Goal: Navigation & Orientation: Find specific page/section

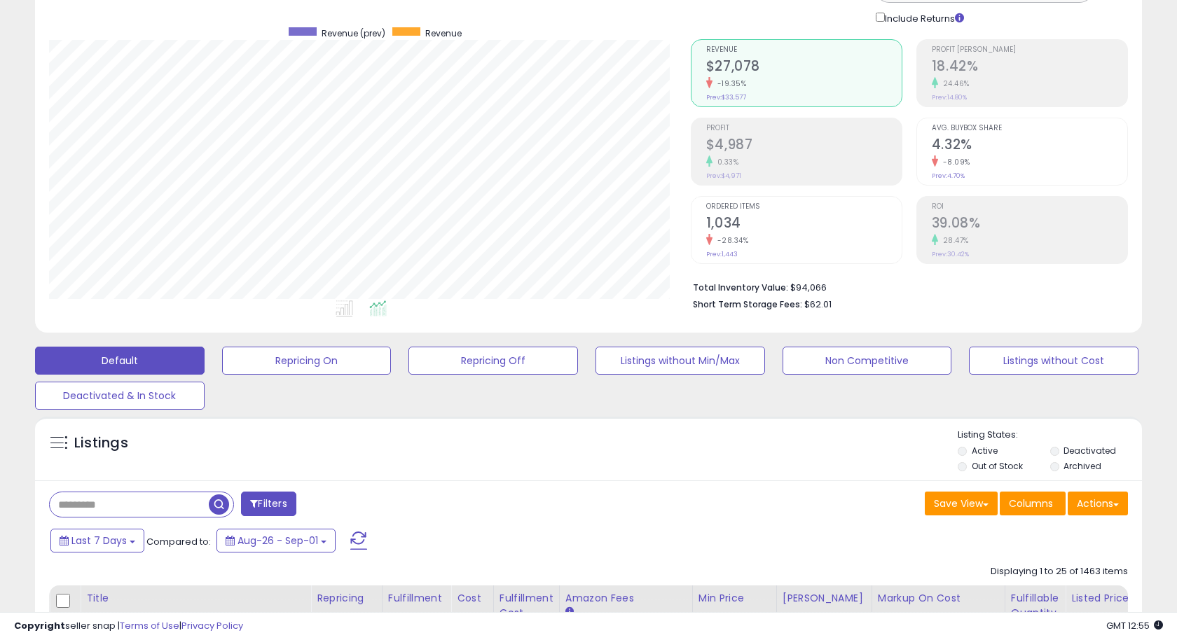
scroll to position [98, 0]
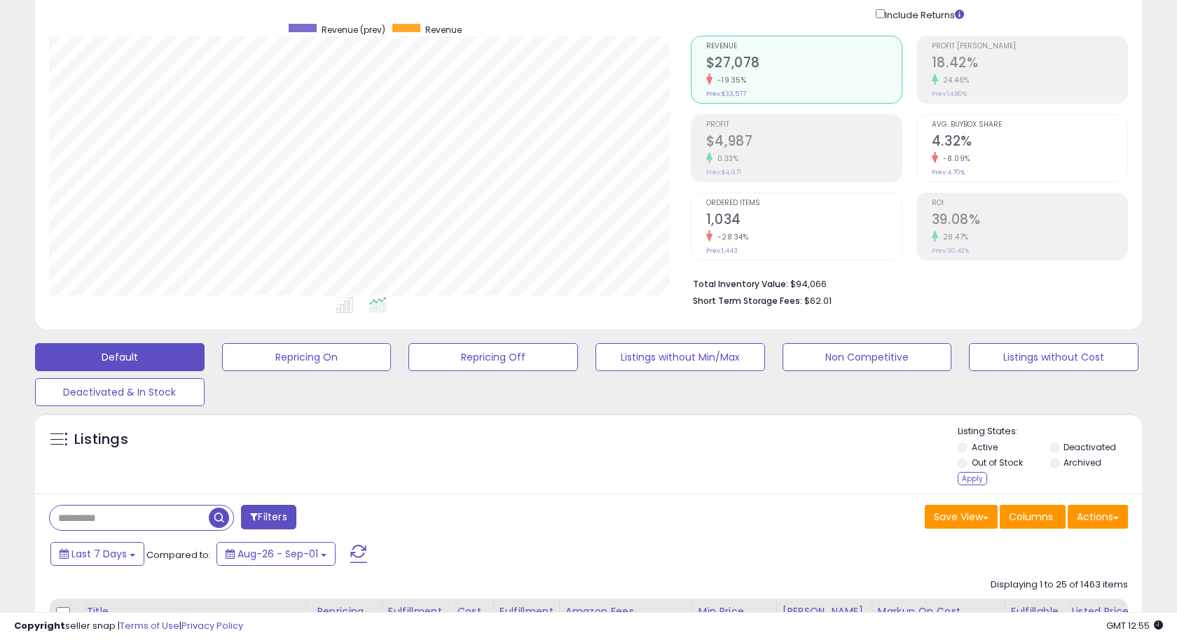
click at [966, 488] on div "Listing States: Active Deactivated Out of Stock Archived Apply" at bounding box center [1050, 457] width 184 height 64
click at [962, 480] on div "Apply" at bounding box center [972, 478] width 29 height 13
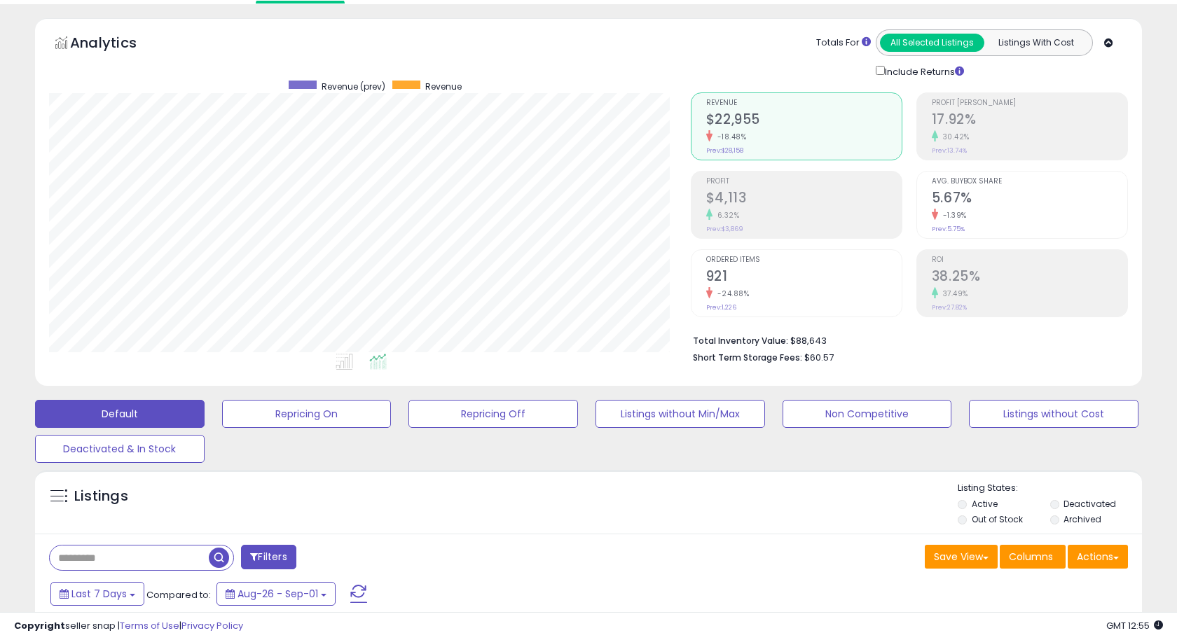
scroll to position [41, 0]
click at [350, 355] on icon at bounding box center [345, 362] width 18 height 16
click at [376, 356] on icon at bounding box center [378, 362] width 18 height 16
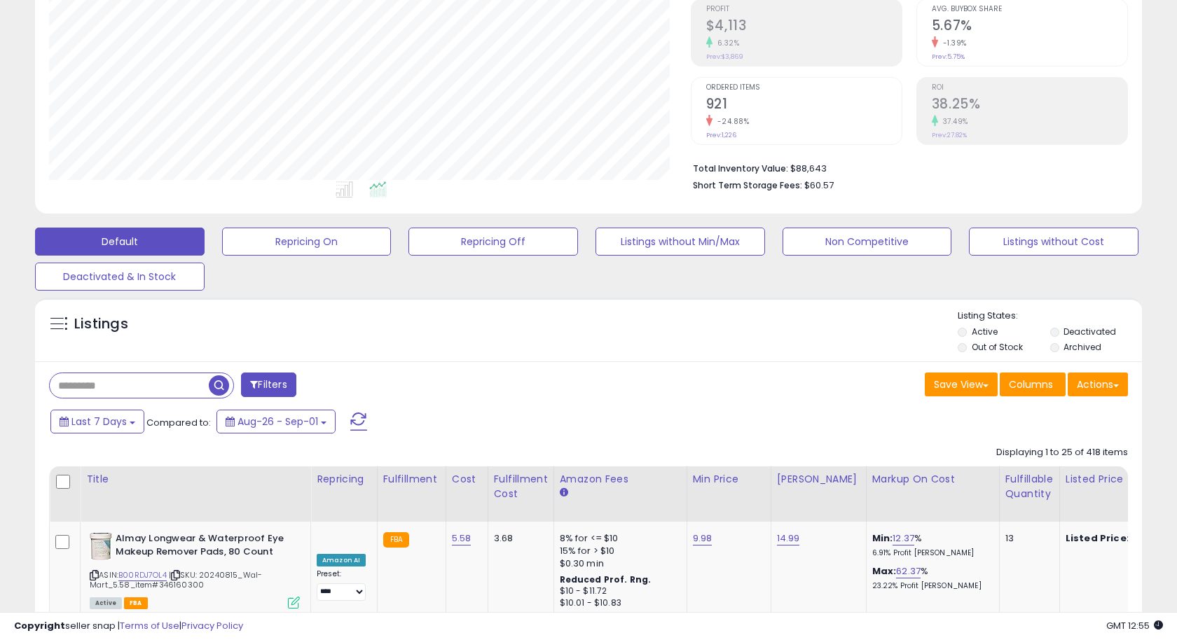
scroll to position [0, 0]
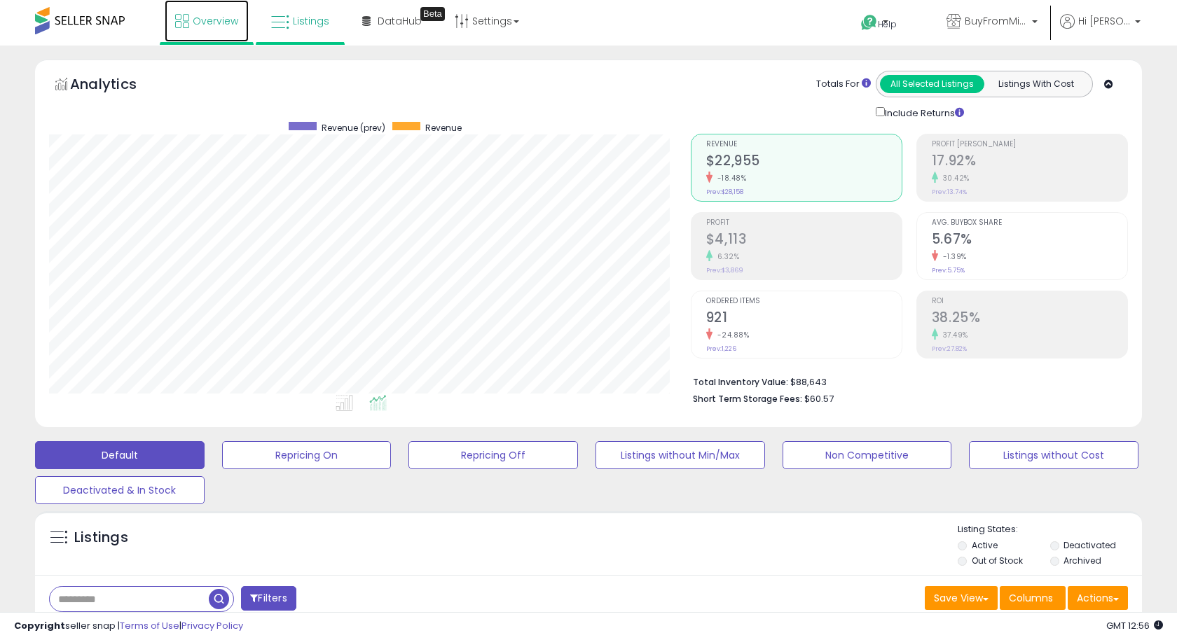
click at [219, 17] on span "Overview" at bounding box center [216, 21] width 46 height 14
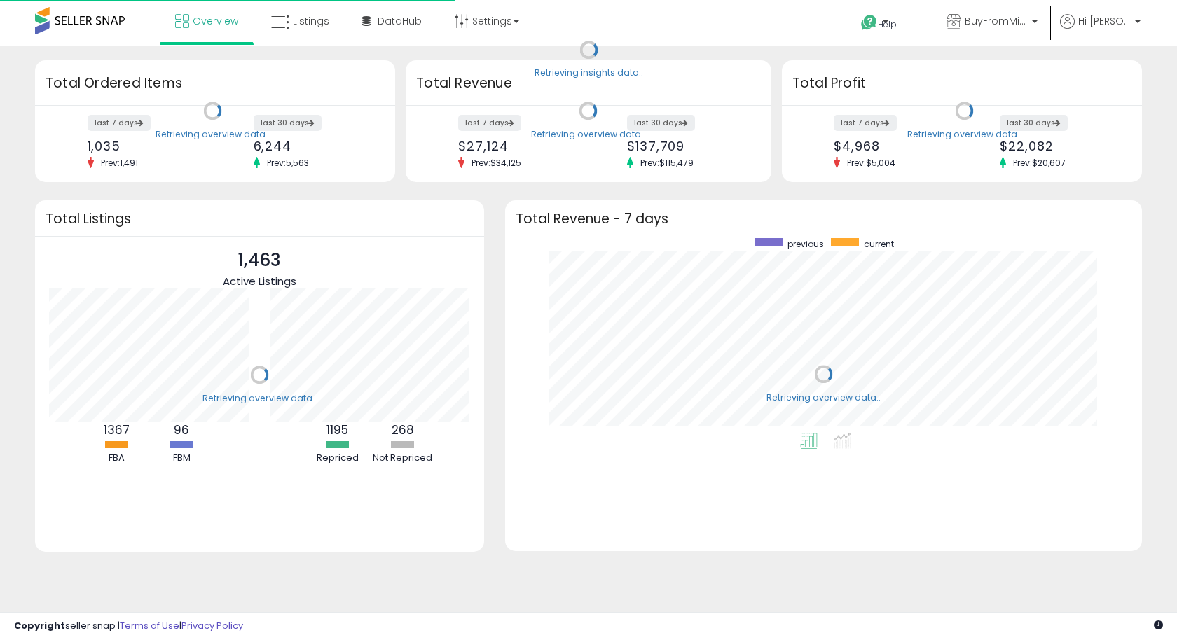
scroll to position [195, 608]
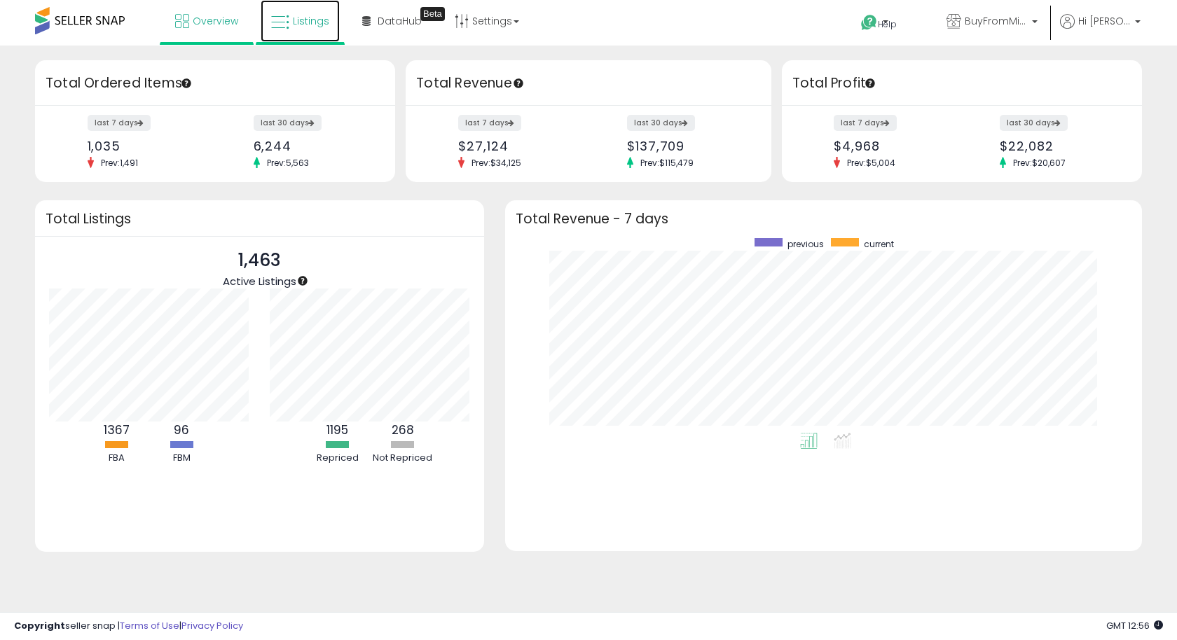
click at [309, 15] on span "Listings" at bounding box center [311, 21] width 36 height 14
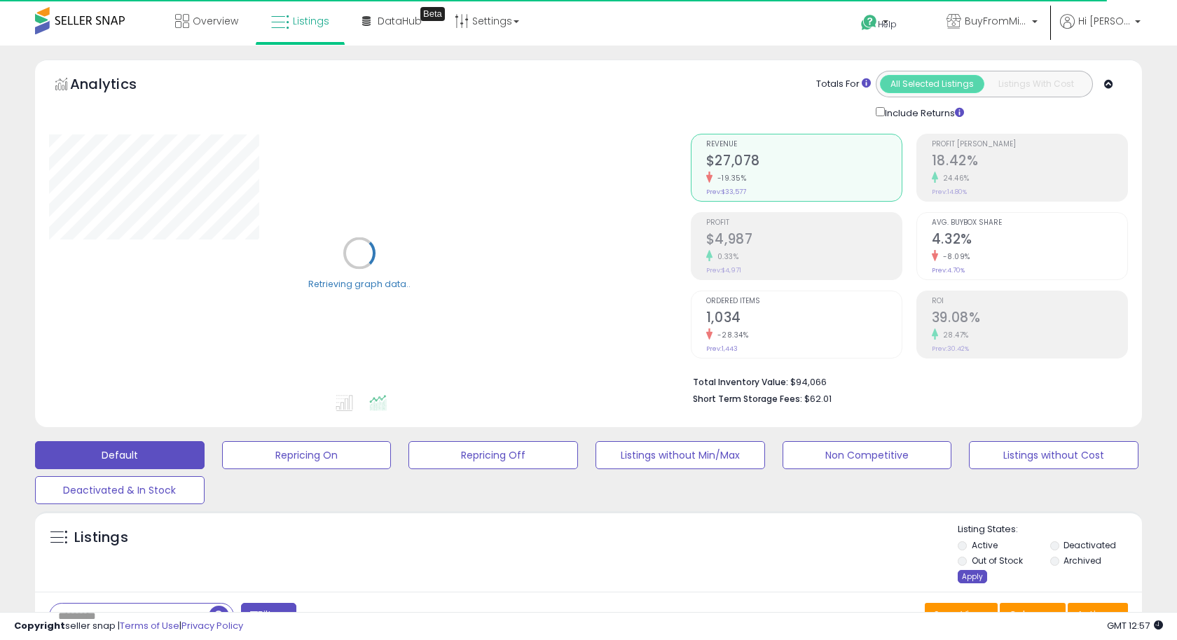
click at [965, 572] on div "Apply" at bounding box center [972, 576] width 29 height 13
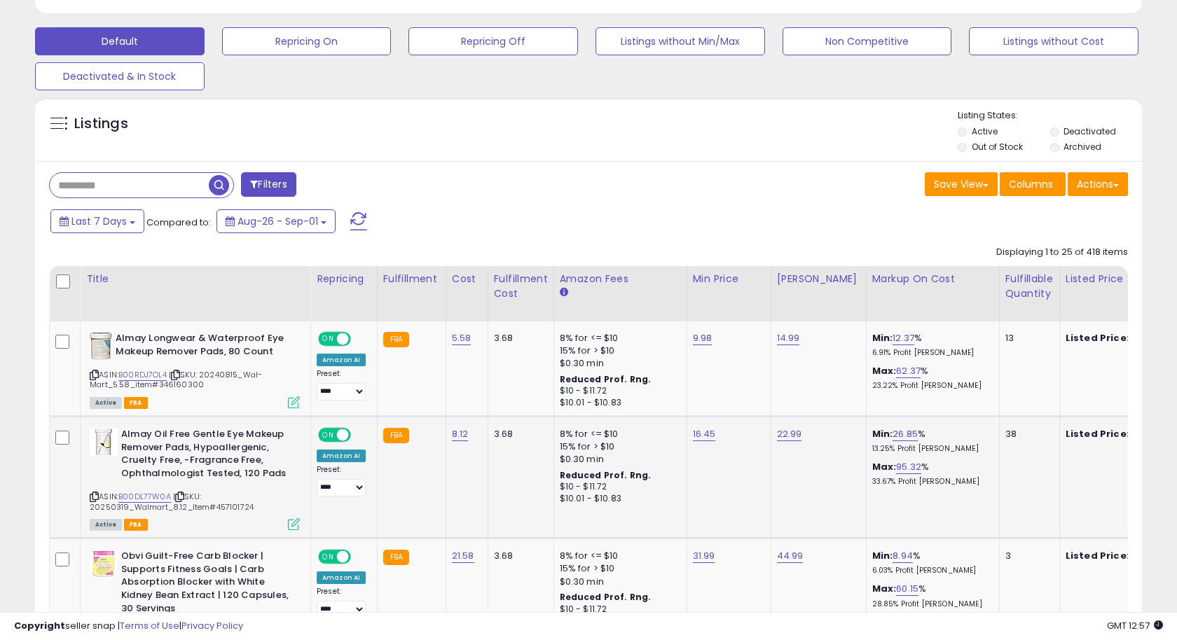
scroll to position [341, 0]
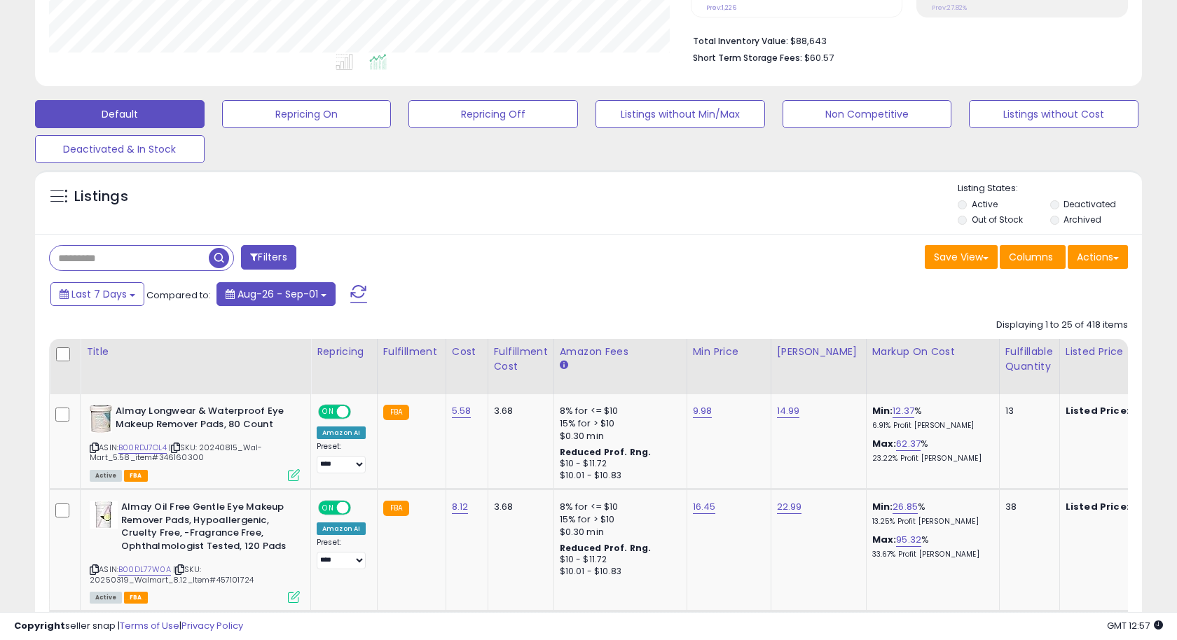
click at [261, 284] on button "Aug-26 - Sep-01" at bounding box center [275, 294] width 119 height 24
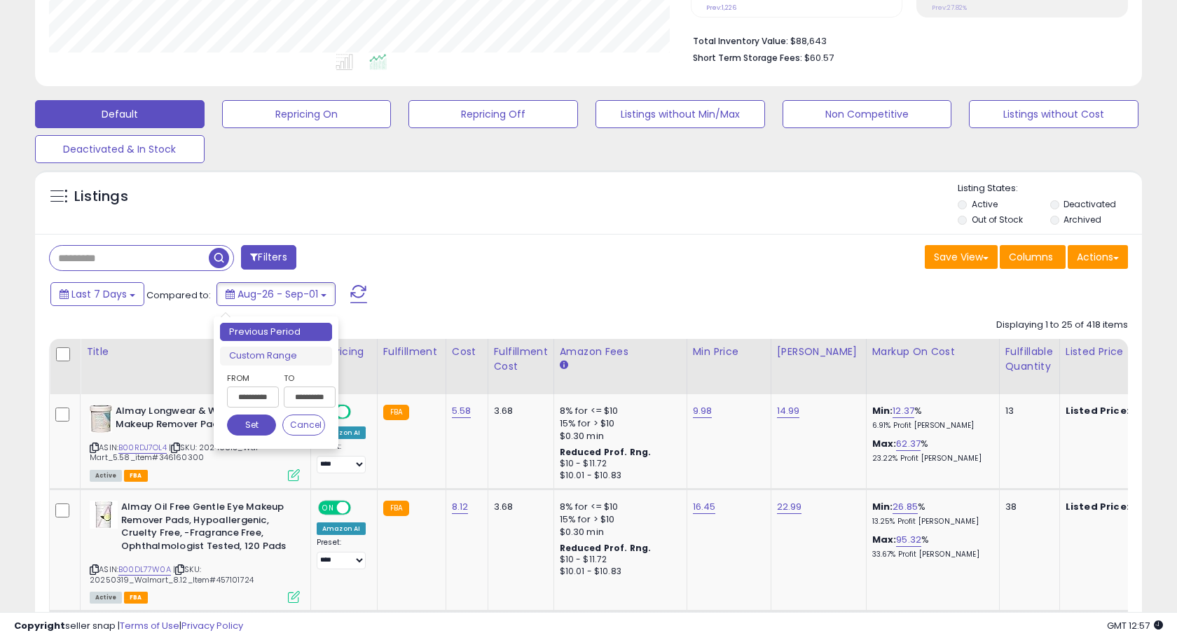
click at [276, 327] on li "Previous Period" at bounding box center [276, 332] width 112 height 19
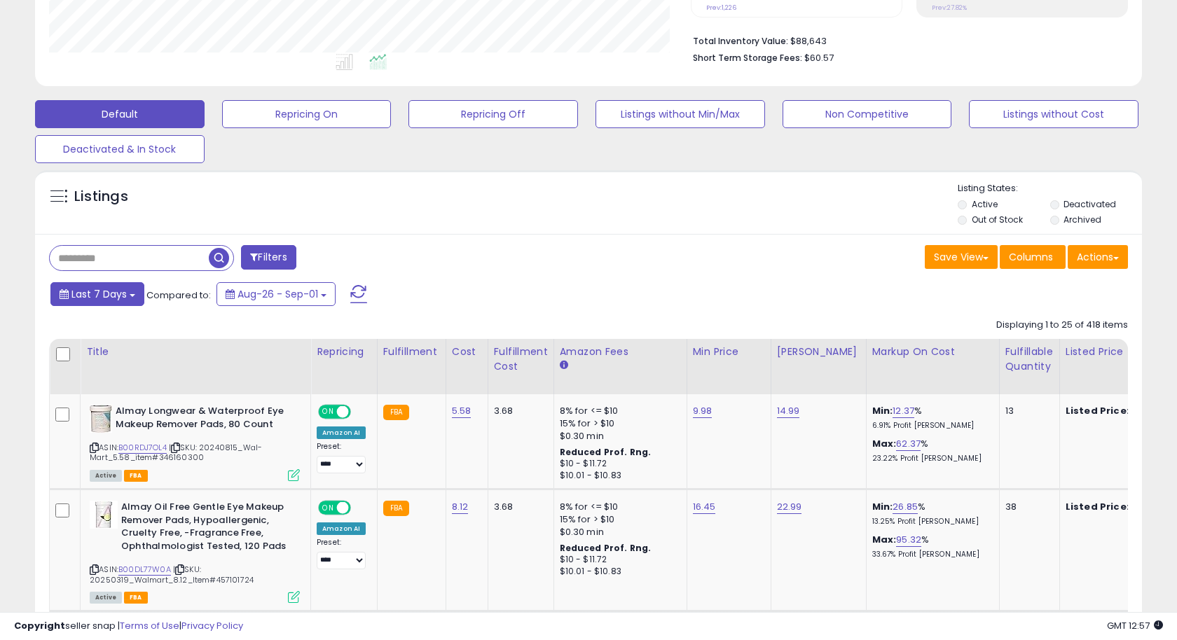
click at [111, 303] on button "Last 7 Days" at bounding box center [97, 294] width 94 height 24
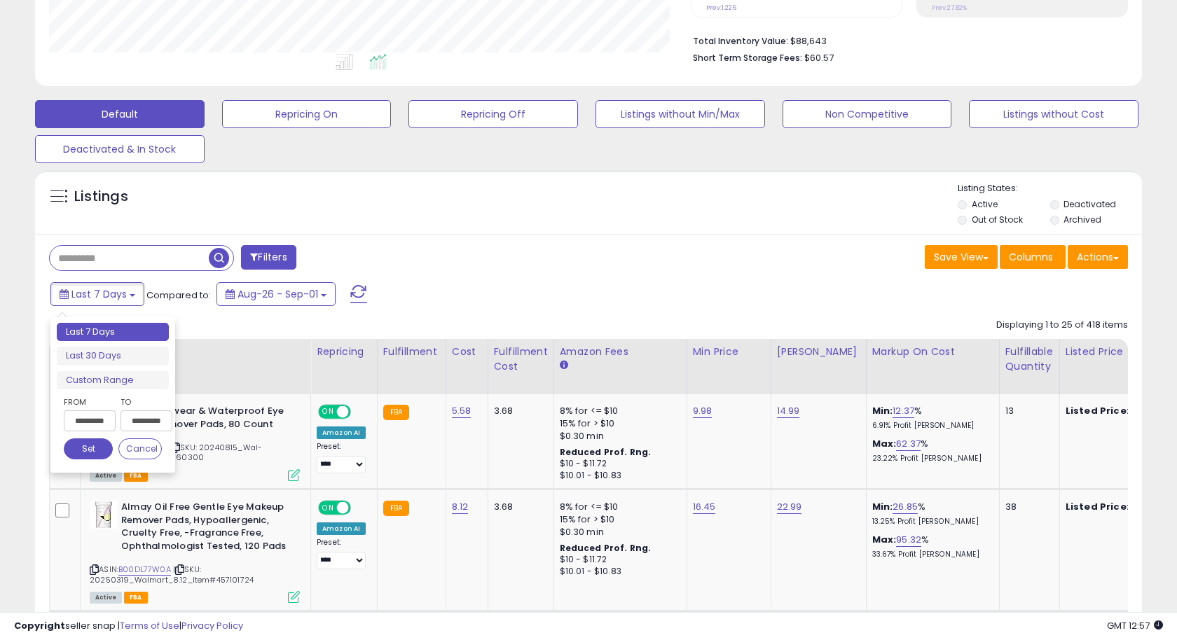
click at [122, 336] on li "Last 7 Days" at bounding box center [113, 332] width 112 height 19
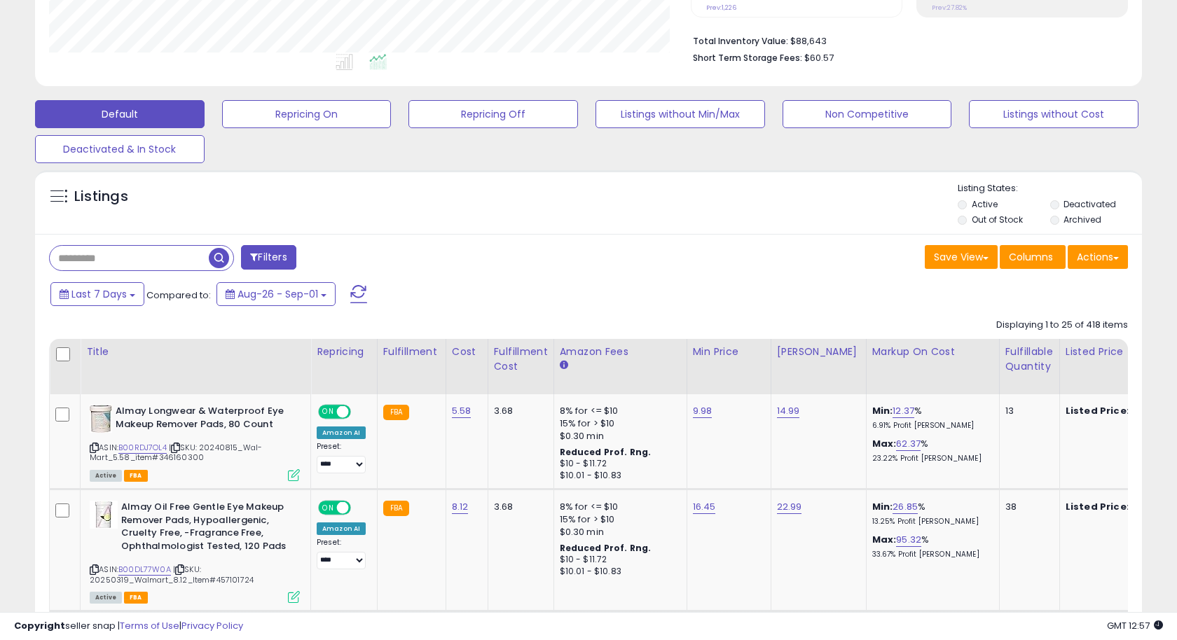
scroll to position [0, 0]
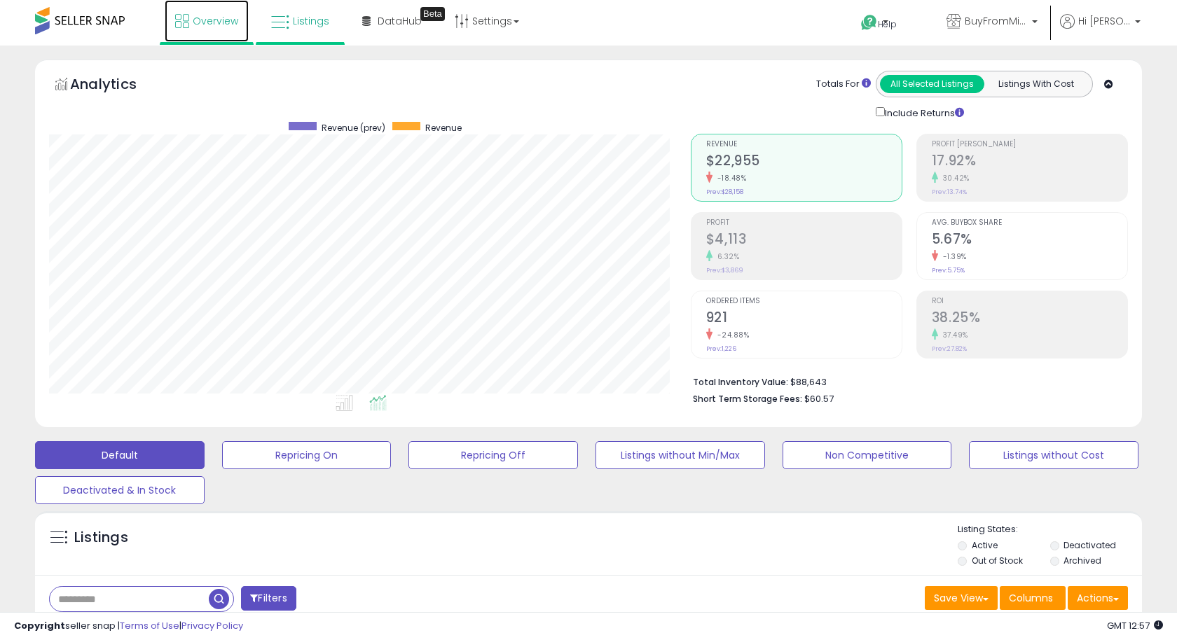
click at [234, 19] on span "Overview" at bounding box center [216, 21] width 46 height 14
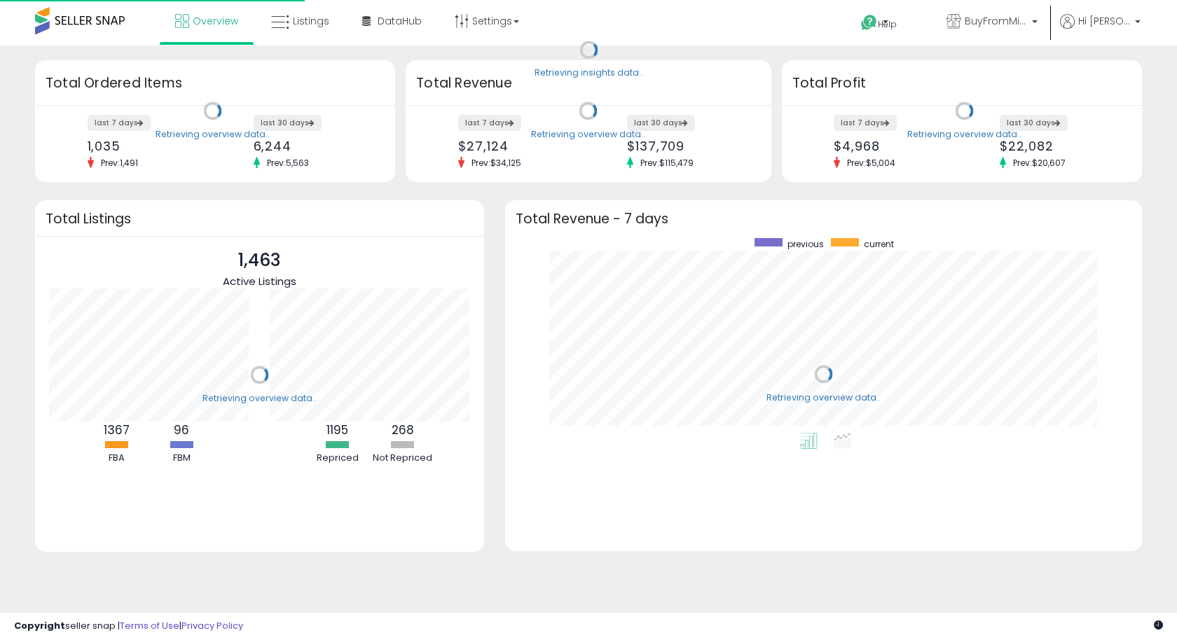
scroll to position [195, 608]
